Goal: Share content: Share content

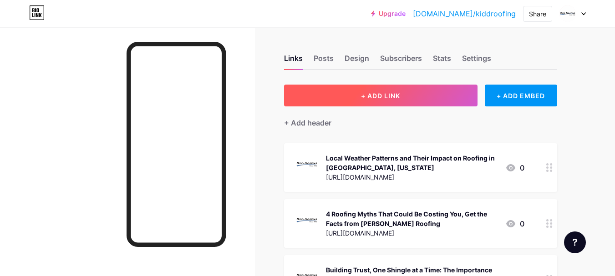
click at [400, 93] on span "+ ADD LINK" at bounding box center [380, 96] width 39 height 8
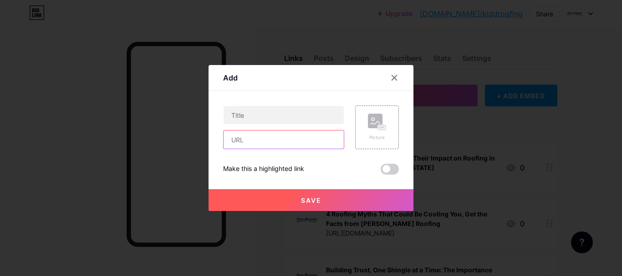
click at [240, 138] on input "text" at bounding box center [284, 140] width 120 height 18
paste input "[URL][DOMAIN_NAME]"
type input "[URL][DOMAIN_NAME]"
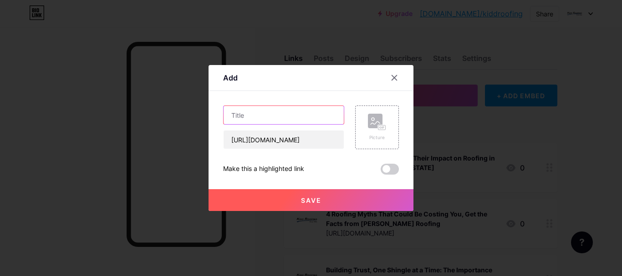
click at [244, 113] on input "text" at bounding box center [284, 115] width 120 height 18
paste input "5 Advantages of Hiring an Austin Roofing Company for Your Home"
type input "5 Advantages of Hiring an Austin Roofing Company for Your Home"
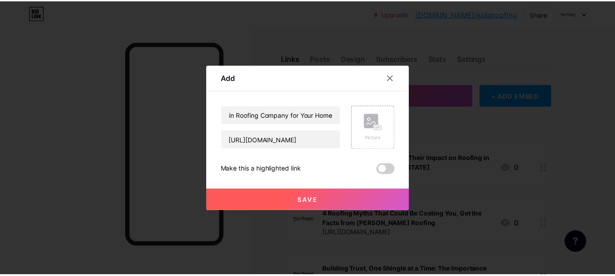
scroll to position [0, 0]
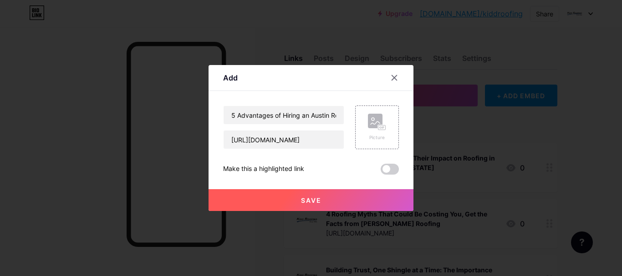
click at [317, 195] on button "Save" at bounding box center [311, 200] width 205 height 22
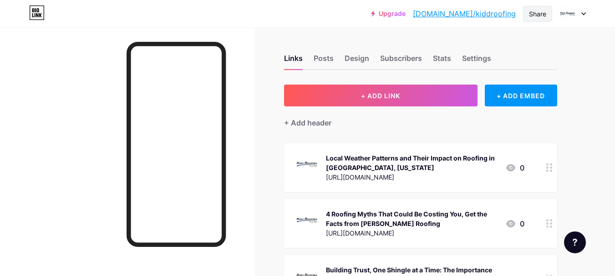
click at [543, 15] on div "Share" at bounding box center [537, 14] width 17 height 10
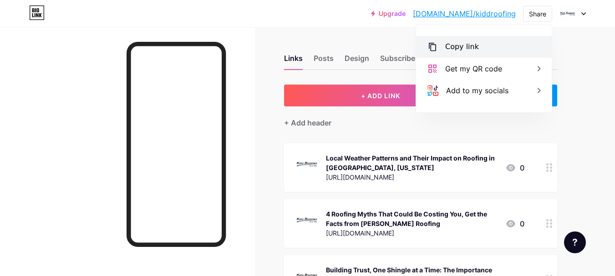
click at [474, 45] on div "Copy link" at bounding box center [462, 46] width 34 height 11
